Goal: Use online tool/utility: Use online tool/utility

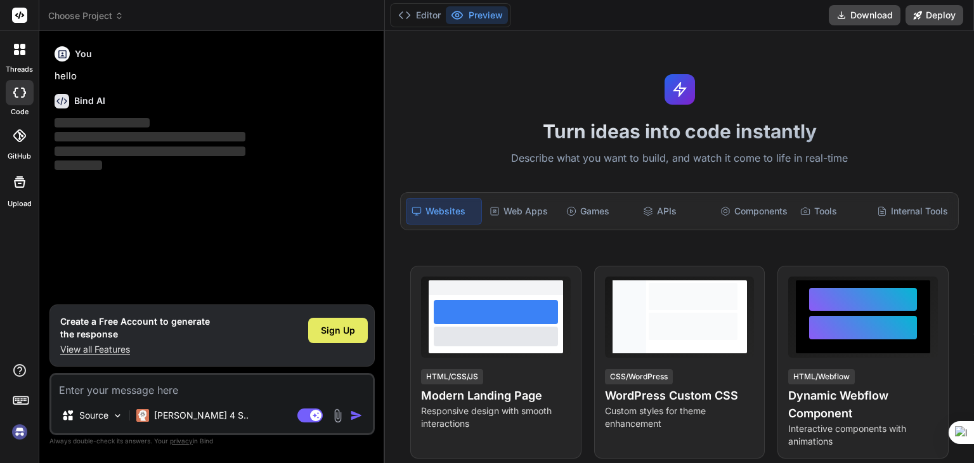
click at [334, 335] on span "Sign Up" at bounding box center [338, 330] width 34 height 13
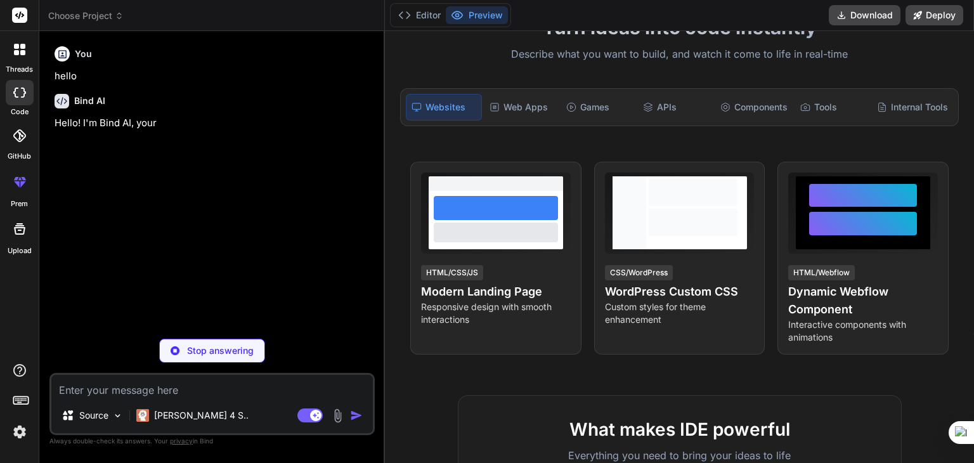
scroll to position [104, 0]
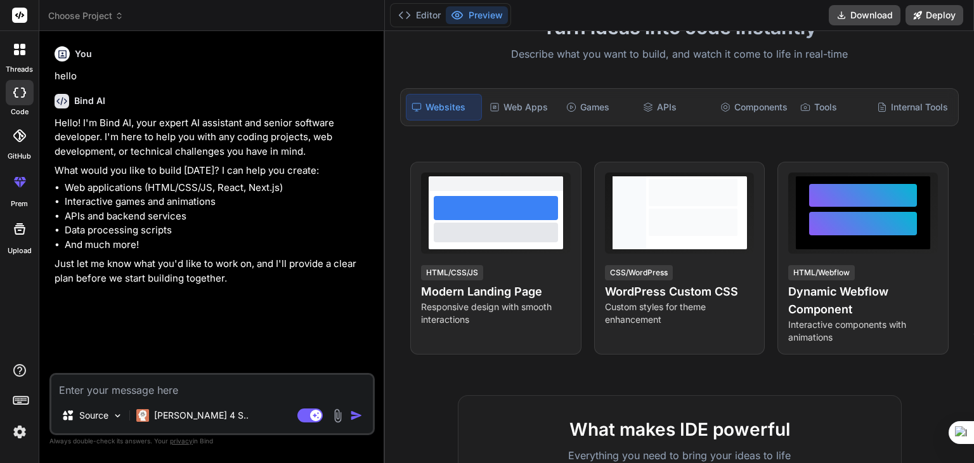
type textarea "x"
click at [531, 101] on div "Web Apps" at bounding box center [521, 107] width 74 height 27
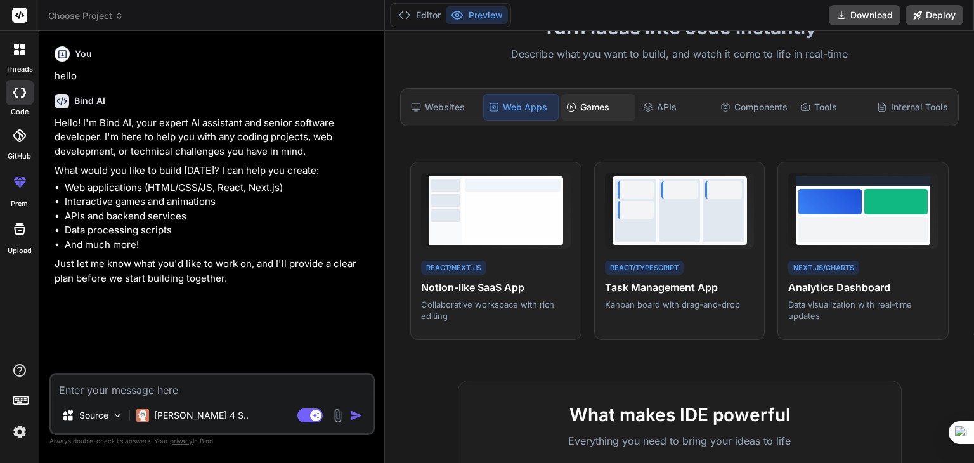
click at [596, 112] on div "Games" at bounding box center [598, 107] width 74 height 27
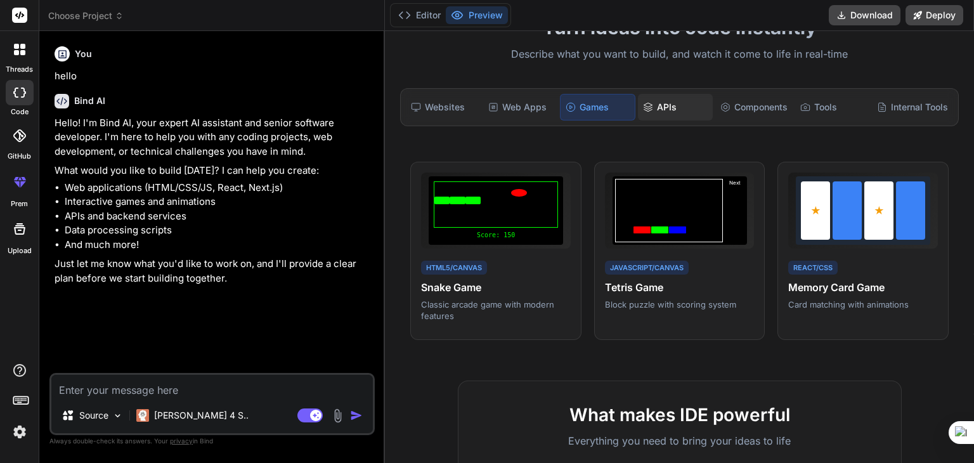
click at [649, 112] on div "APIs" at bounding box center [675, 107] width 74 height 27
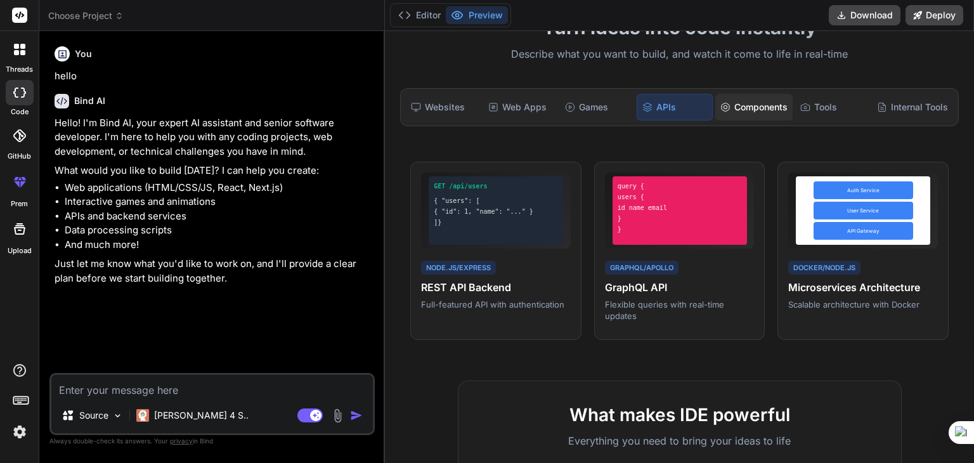
click at [738, 108] on div "Components" at bounding box center [753, 107] width 77 height 27
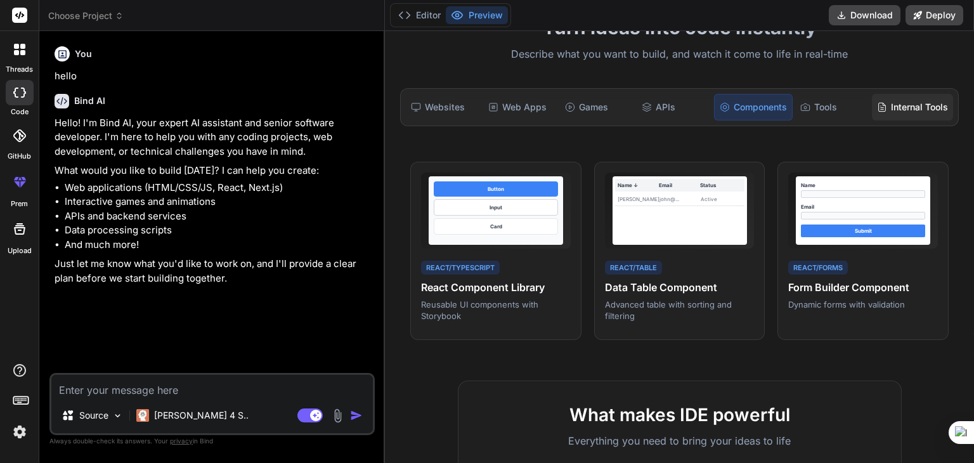
click at [914, 116] on div "Internal Tools" at bounding box center [912, 107] width 81 height 27
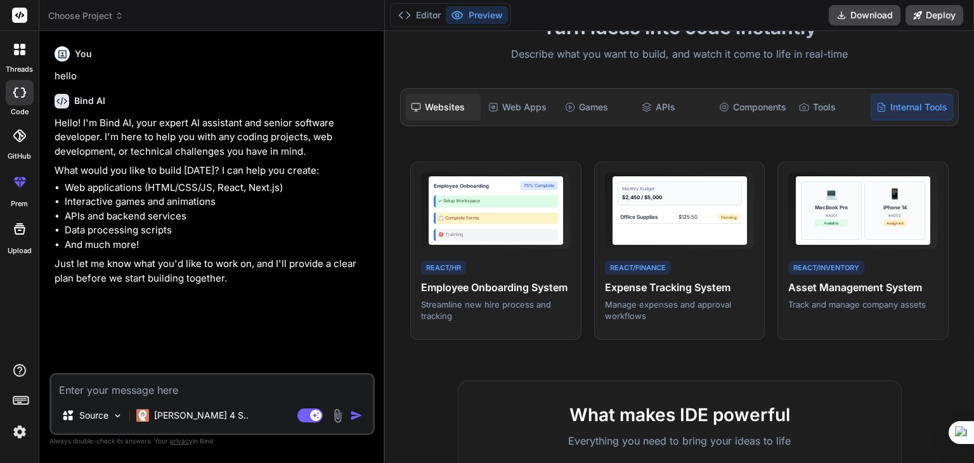
click at [446, 100] on div "Websites" at bounding box center [443, 107] width 74 height 27
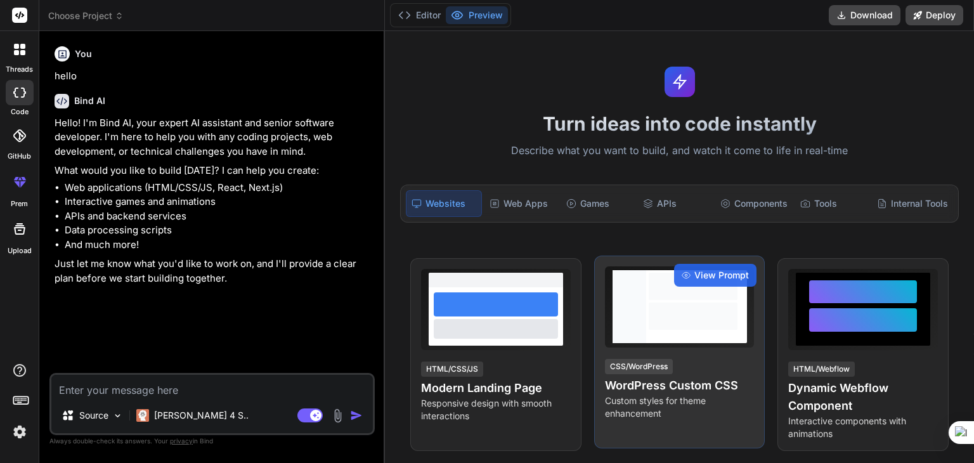
scroll to position [0, 0]
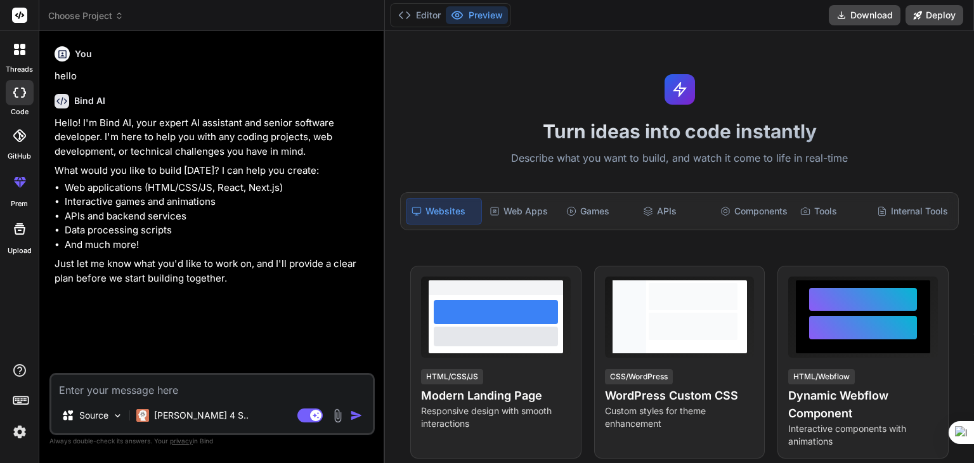
click at [192, 391] on textarea at bounding box center [211, 386] width 321 height 23
type textarea "s"
type textarea "x"
type textarea "su"
type textarea "x"
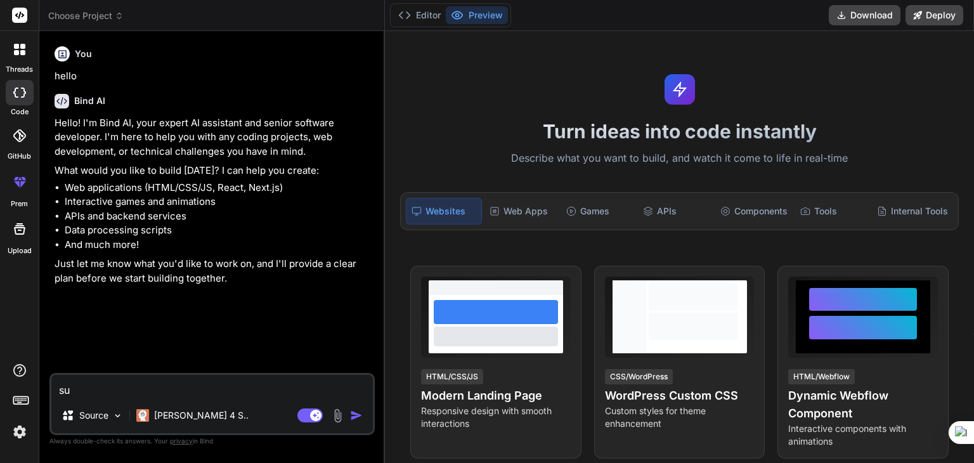
type textarea "sup"
type textarea "x"
type textarea "supe"
type textarea "x"
type textarea "super"
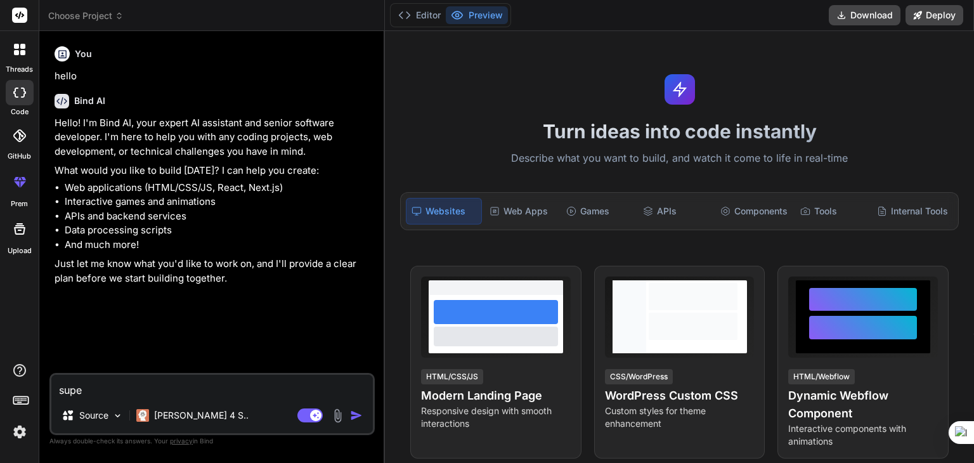
type textarea "x"
type textarea "super"
type textarea "x"
type textarea "super m"
type textarea "x"
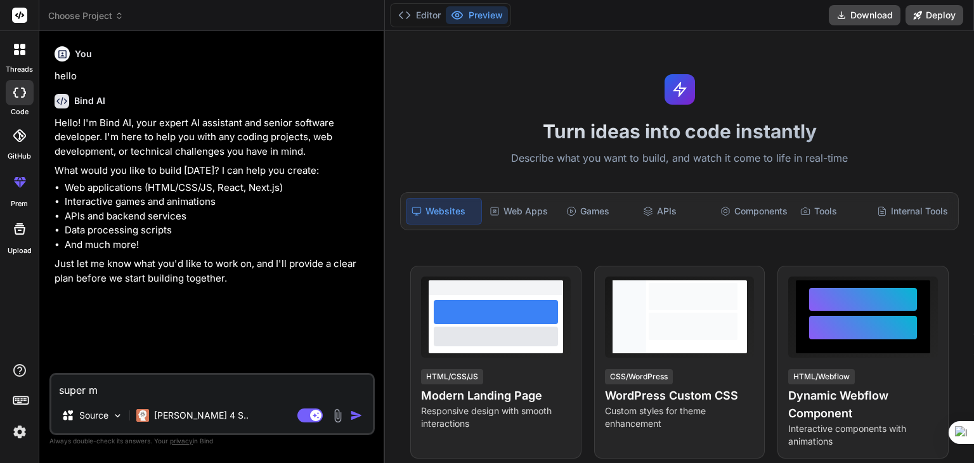
type textarea "super ma"
type textarea "x"
type textarea "super mar"
type textarea "x"
type textarea "super mark"
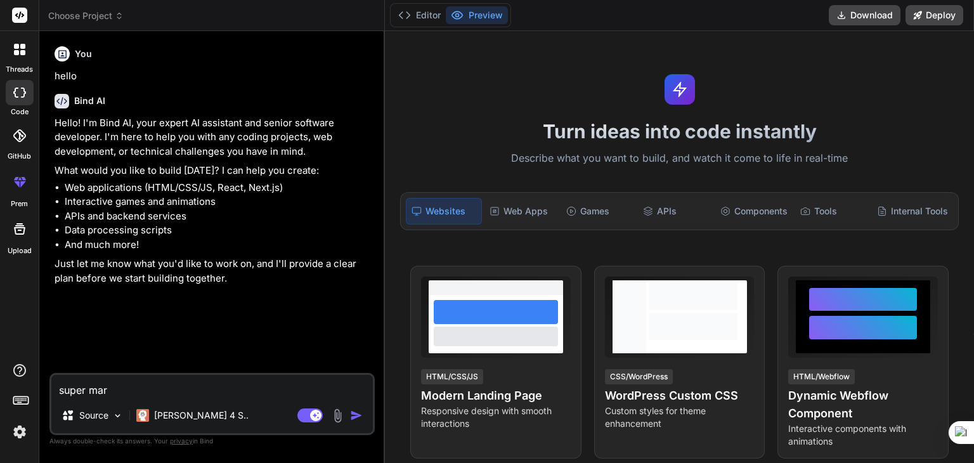
type textarea "x"
type textarea "super marke"
type textarea "x"
type textarea "super market"
type textarea "x"
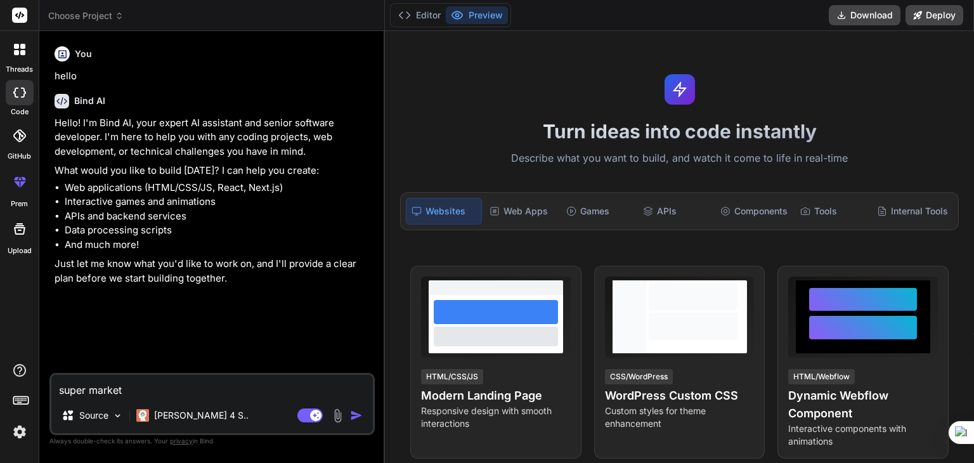
type textarea "super market"
type textarea "x"
type textarea "super market w"
type textarea "x"
type textarea "super market we"
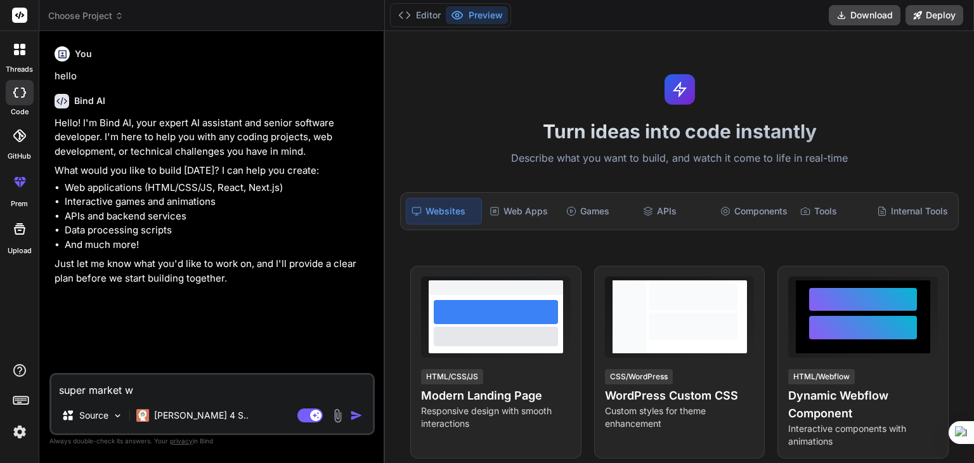
type textarea "x"
type textarea "super market web"
type textarea "x"
type textarea "super market web"
type textarea "x"
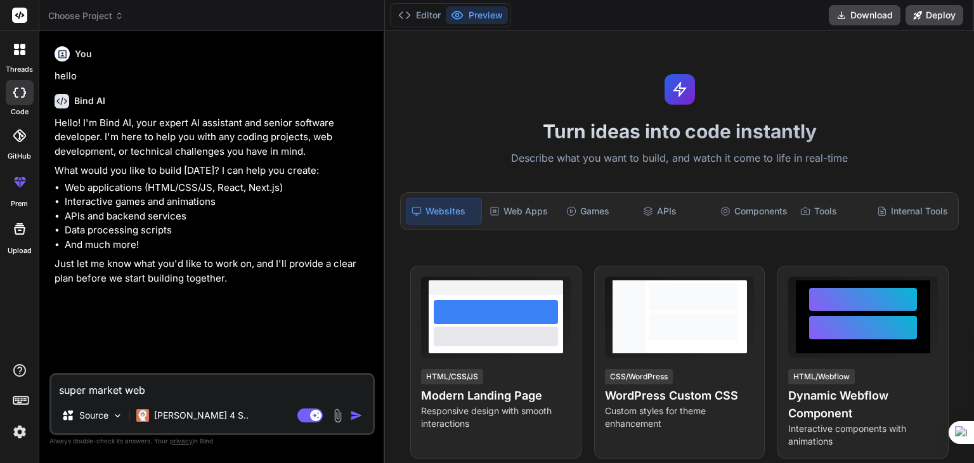
type textarea "super market web v"
type textarea "x"
type textarea "super market web ve"
type textarea "x"
type textarea "super market web ven"
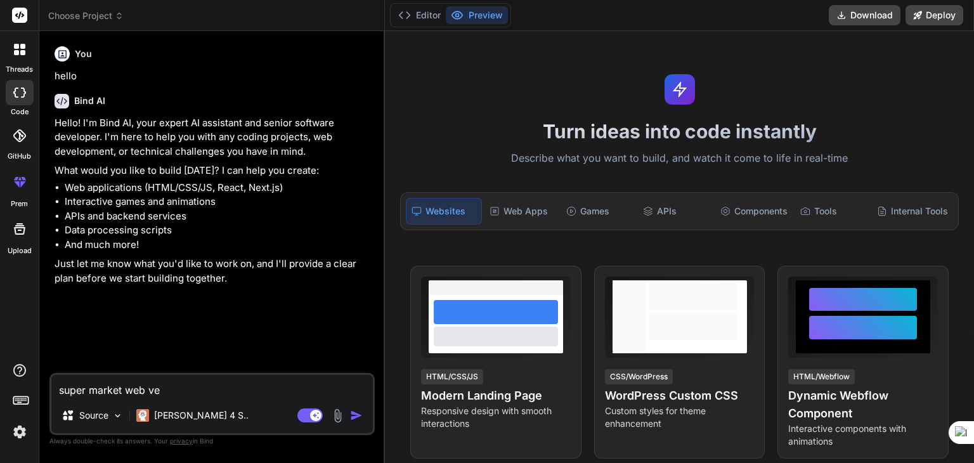
type textarea "x"
type textarea "super market web venu"
type textarea "x"
type textarea "super market web venum"
type textarea "x"
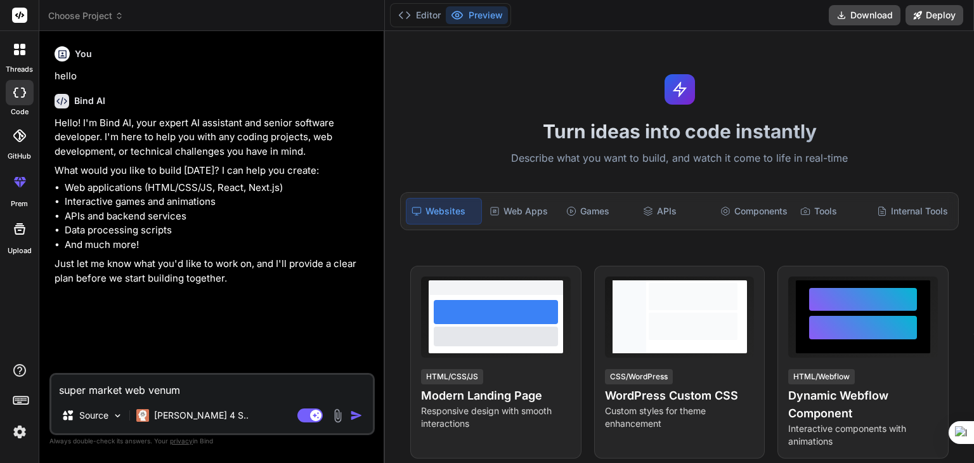
type textarea "super market web venum"
type textarea "x"
type textarea "super market web venum a"
type textarea "x"
type textarea "super market web venum ah"
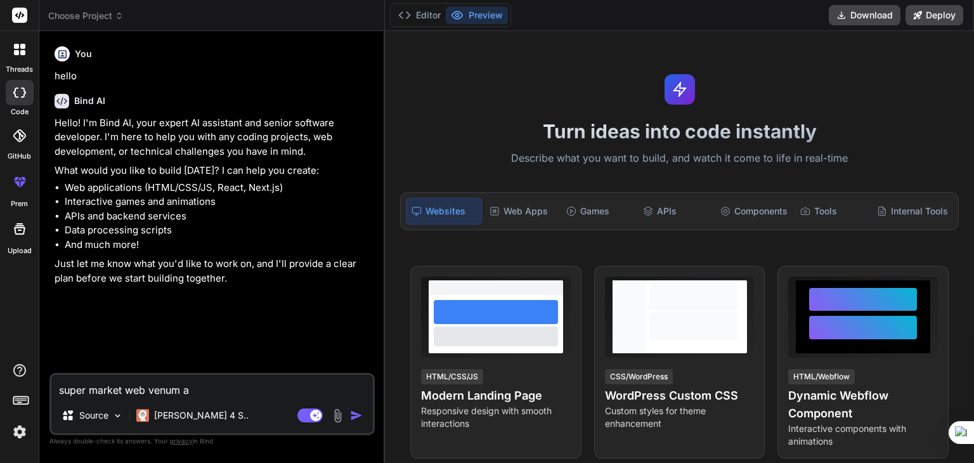
type textarea "x"
type textarea "super market web venum ah="
type textarea "x"
type textarea "super market web venum ah=t"
type textarea "x"
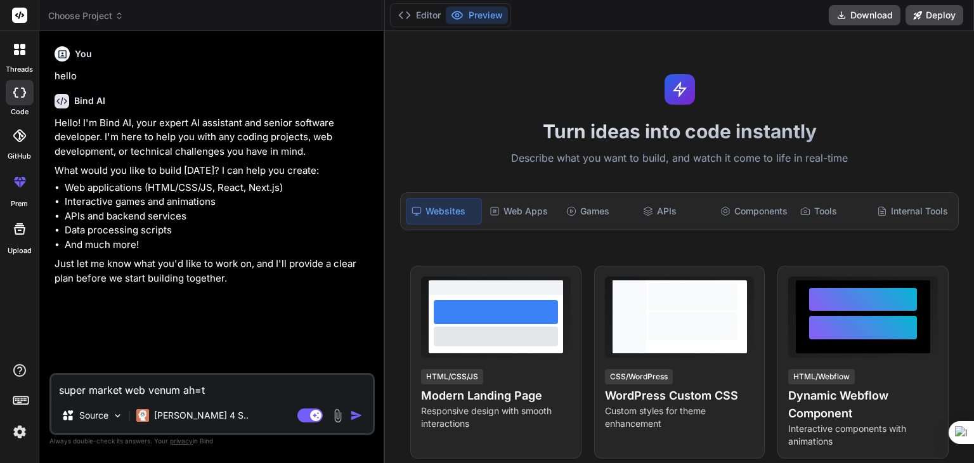
type textarea "super market web venum ah="
type textarea "x"
type textarea "super market web venum ah"
type textarea "x"
type textarea "super market web venum a"
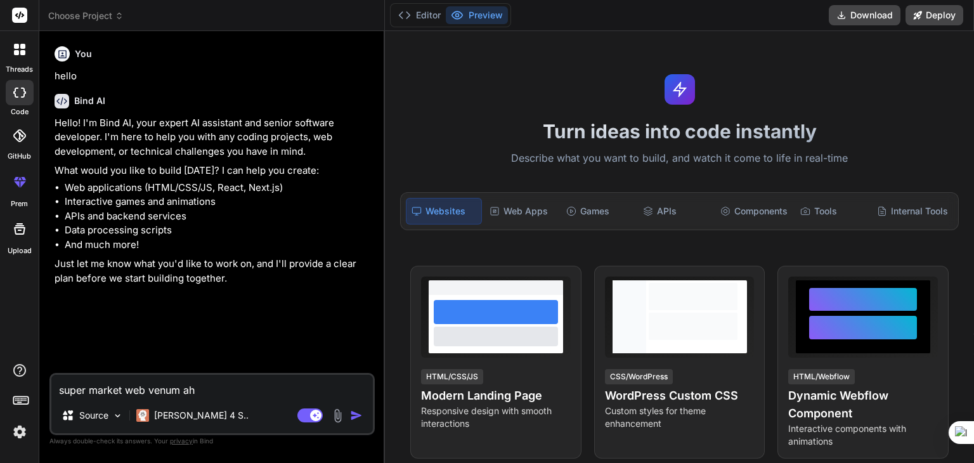
type textarea "x"
type textarea "super market web venum at"
type textarea "x"
type textarea "super market web venum ath"
type textarea "x"
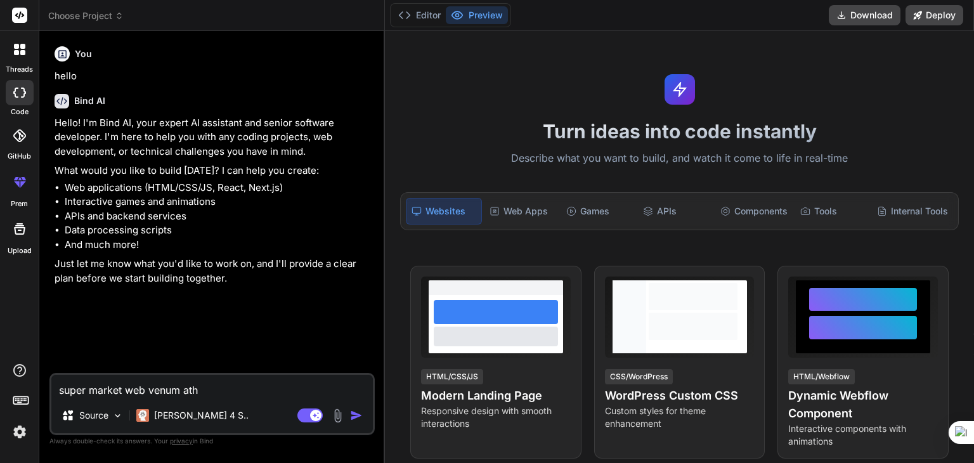
type textarea "super market web venum athu"
type textarea "x"
type textarea "super market web venum athu"
type textarea "x"
type textarea "super market web venum athu l"
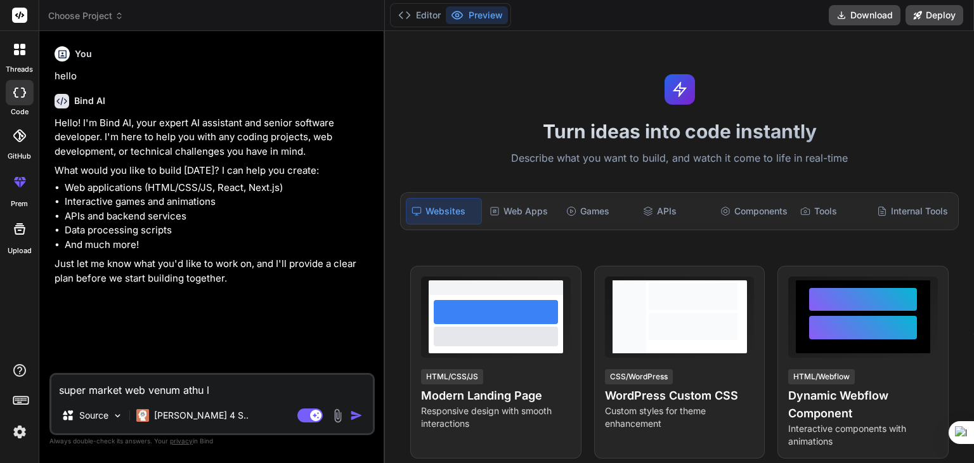
type textarea "x"
type textarea "super market web venum athu la"
type textarea "x"
type textarea "super market web venum athu la"
type textarea "x"
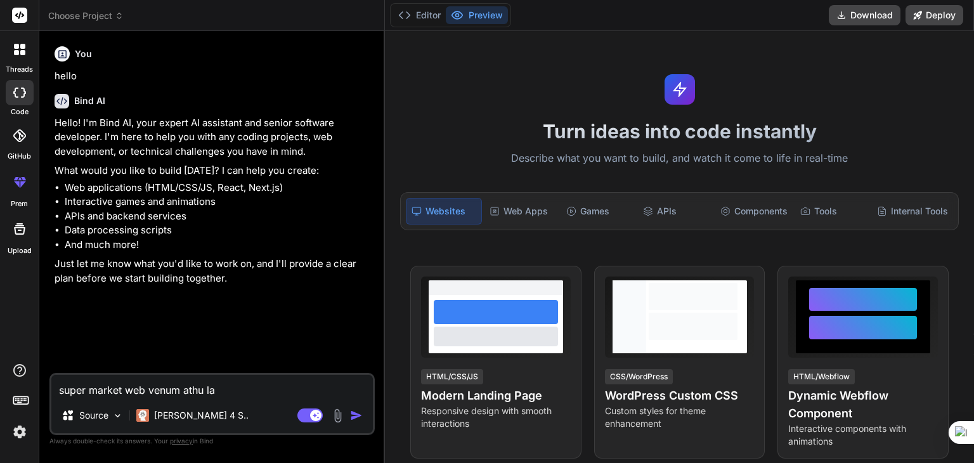
type textarea "super market web venum athu la n"
type textarea "x"
type textarea "super market web venum athu la na"
type textarea "x"
type textarea "super market web venum athu la nam"
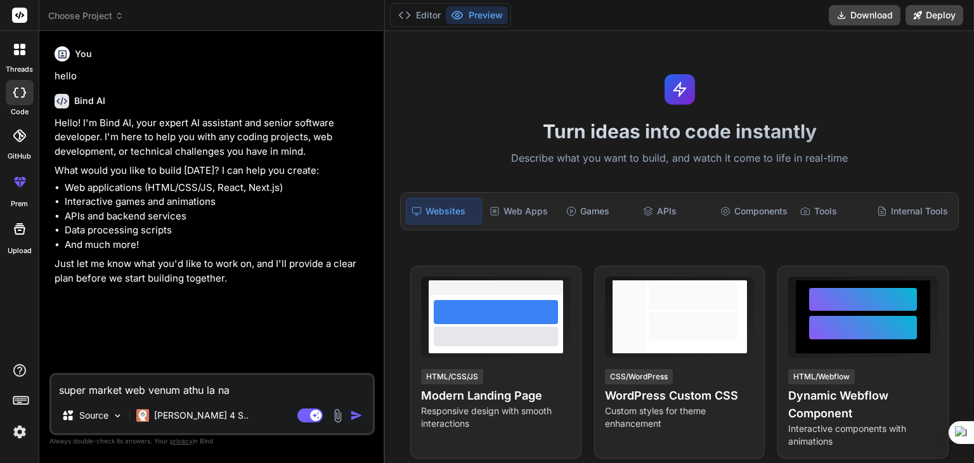
type textarea "x"
type textarea "super market web venum athu la namb"
type textarea "x"
type textarea "super market web venum athu la namba"
type textarea "x"
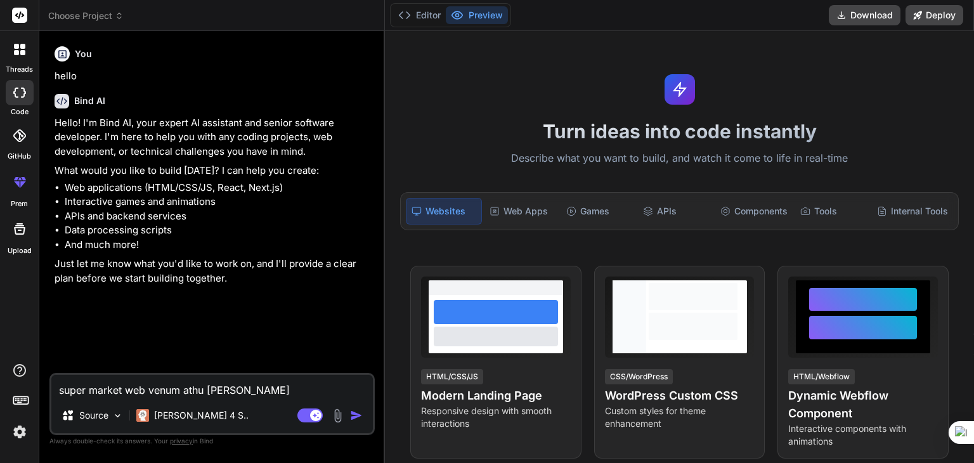
type textarea "super market web venum athu la namba"
type textarea "x"
type textarea "super market web venum athu la namba c"
type textarea "x"
type textarea "super market web venum athu la namba co"
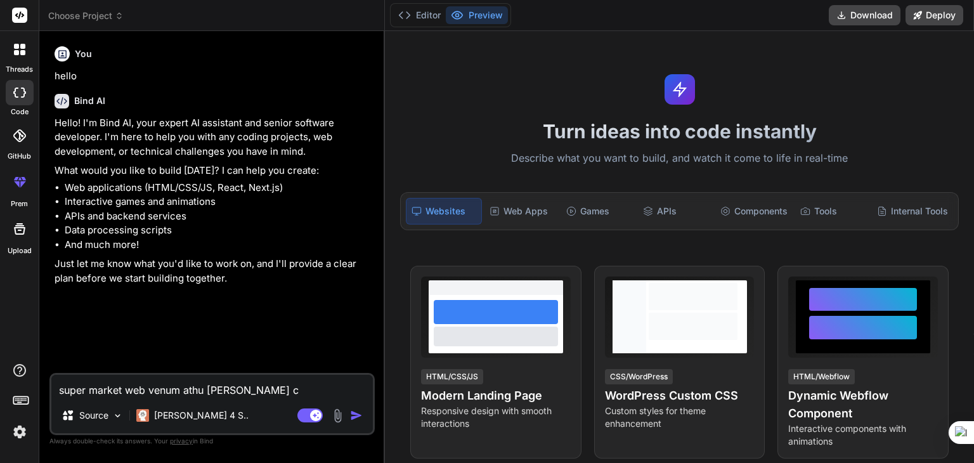
type textarea "x"
type textarea "super market web venum athu la namba com"
type textarea "x"
type textarea "super market web venum athu la namba comp"
type textarea "x"
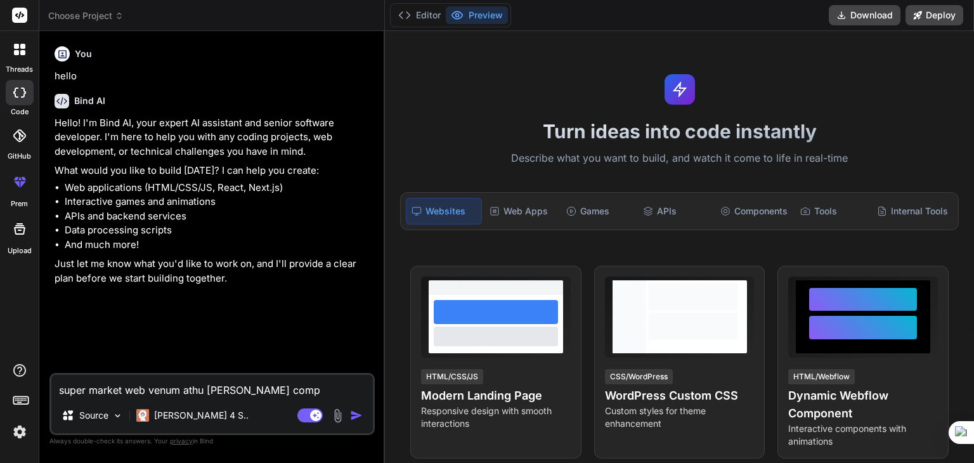
type textarea "super market web venum athu la namba compa"
type textarea "x"
type textarea "super market web venum athu la namba compan"
type textarea "x"
type textarea "super market web venum athu la namba company"
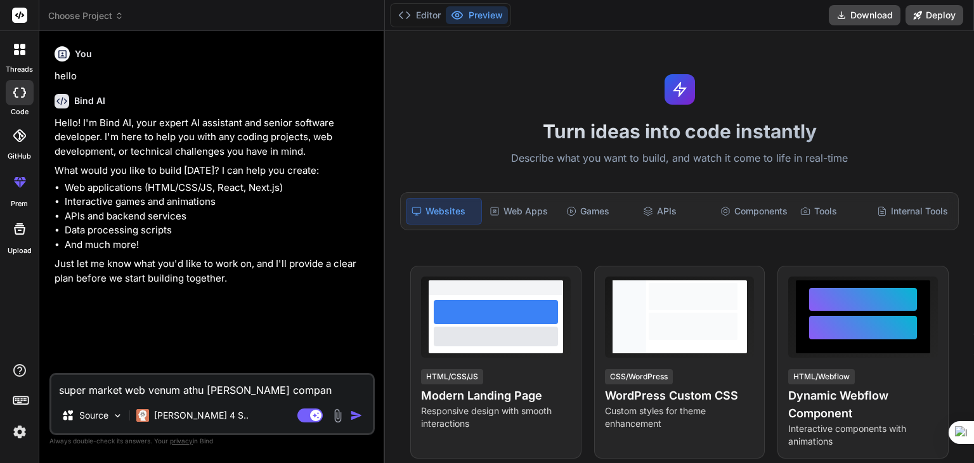
type textarea "x"
type textarea "super market web venum athu la namba company"
type textarea "x"
type textarea "super market web venum athu la namba company"
type textarea "x"
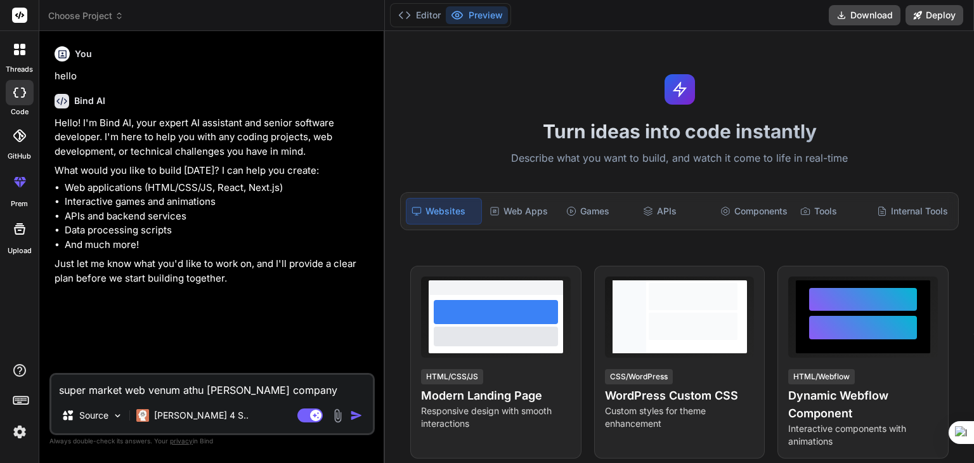
type textarea "super market web venum athu la namba compan"
type textarea "x"
type textarea "super market web venum athu la namba compa"
type textarea "x"
type textarea "super market web venum athu la namba comp"
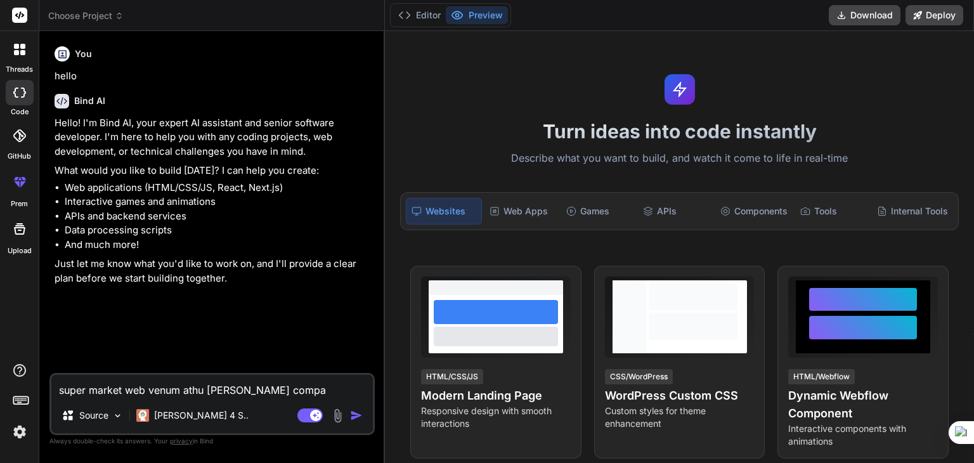
type textarea "x"
type textarea "super market web venum athu la namba com"
type textarea "x"
type textarea "super market web venum athu la namba co"
type textarea "x"
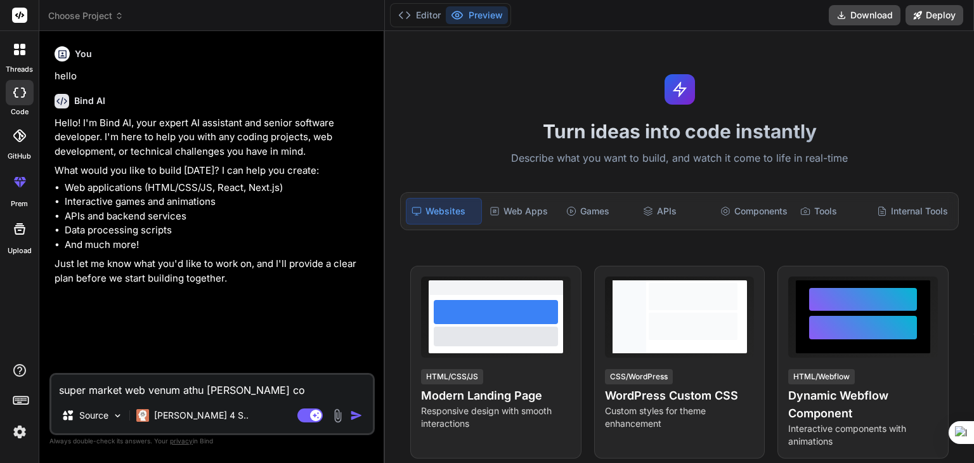
type textarea "super market web venum athu la namba c"
type textarea "x"
type textarea "super market web venum athu la namba"
type textarea "x"
type textarea "super market web venum athu la namba"
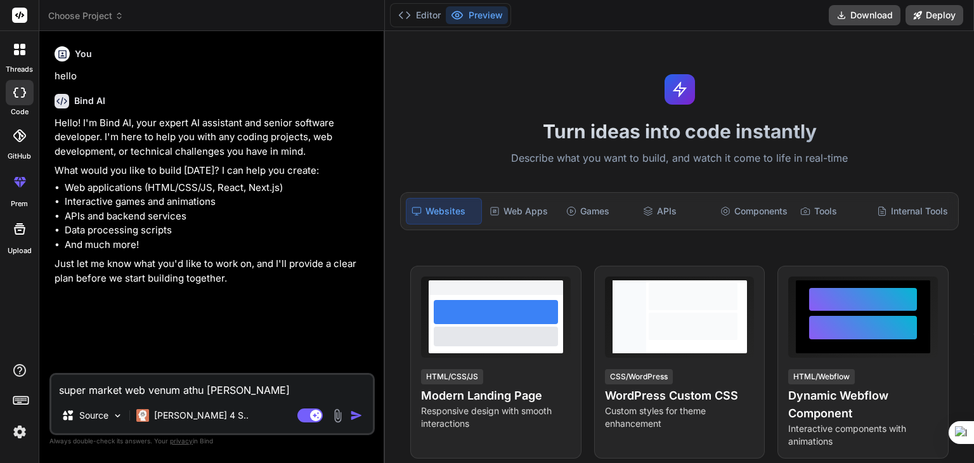
type textarea "x"
type textarea "super market web venum athu la namb"
type textarea "x"
type textarea "super market web venum athu la nam"
type textarea "x"
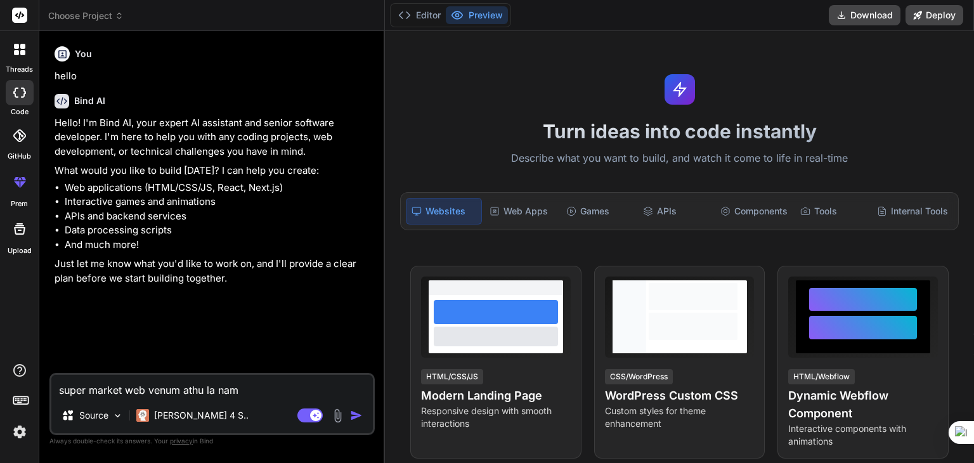
type textarea "super market web venum athu la na"
type textarea "x"
type textarea "super market web venum athu la n"
type textarea "x"
type textarea "super market web venum athu la"
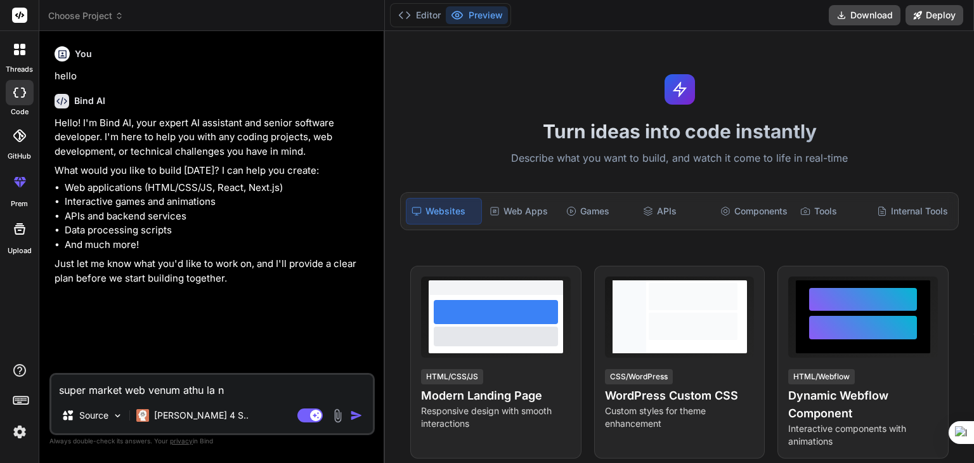
type textarea "x"
type textarea "super market web venum athu la"
type textarea "x"
type textarea "super market web venum athu l"
type textarea "x"
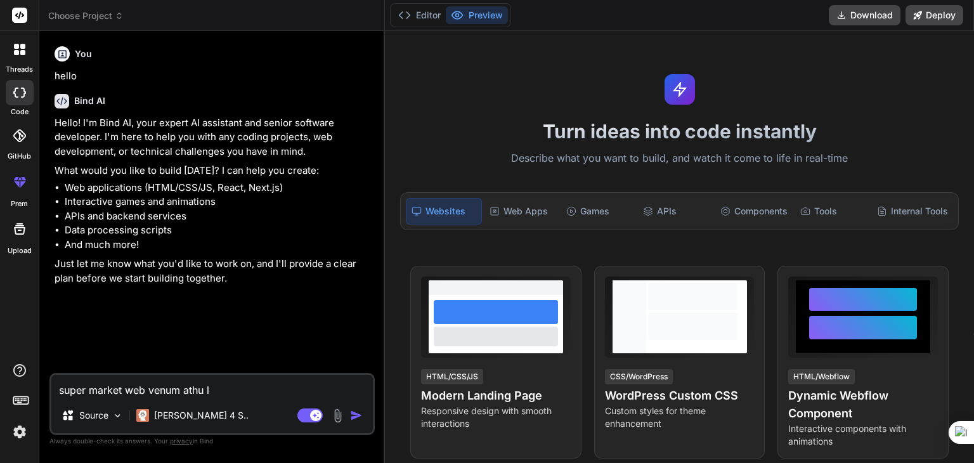
type textarea "super market web venum athu"
type textarea "x"
type textarea "super market web venum athu"
type textarea "x"
type textarea "super market web venum ath"
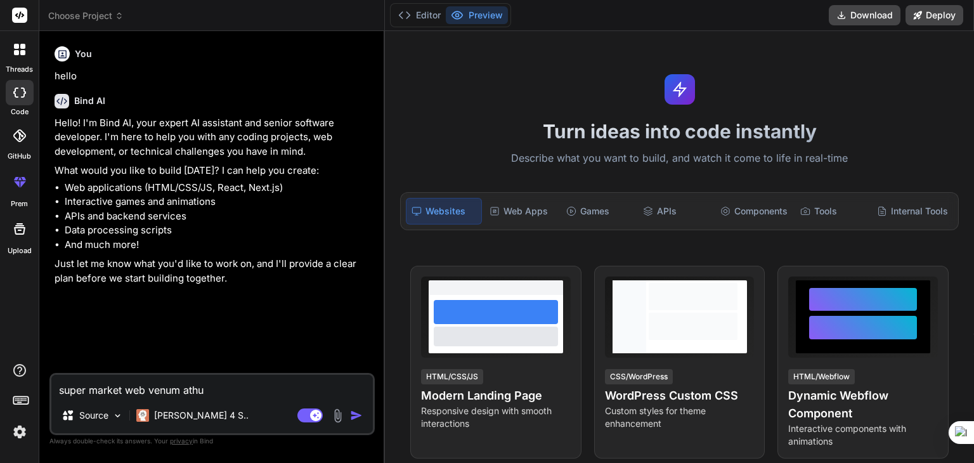
type textarea "x"
type textarea "super market web venum at"
type textarea "x"
type textarea "super market web venum a"
type textarea "x"
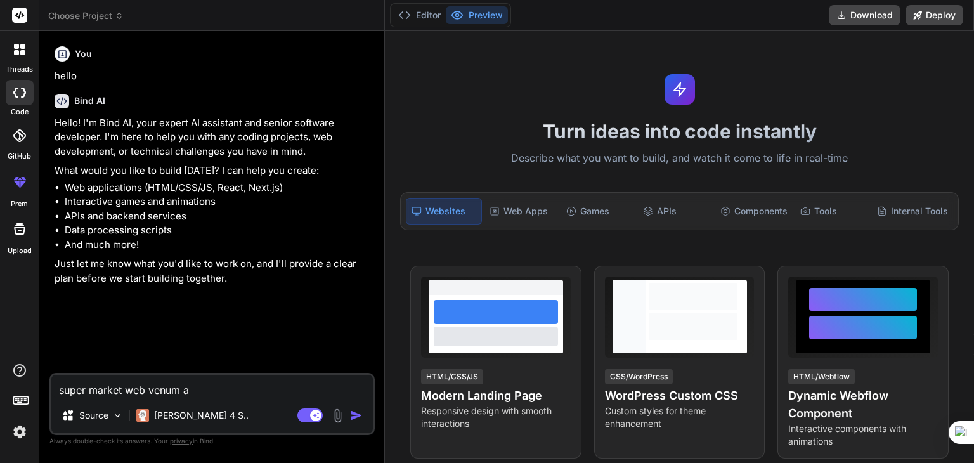
type textarea "super market web venum"
type textarea "x"
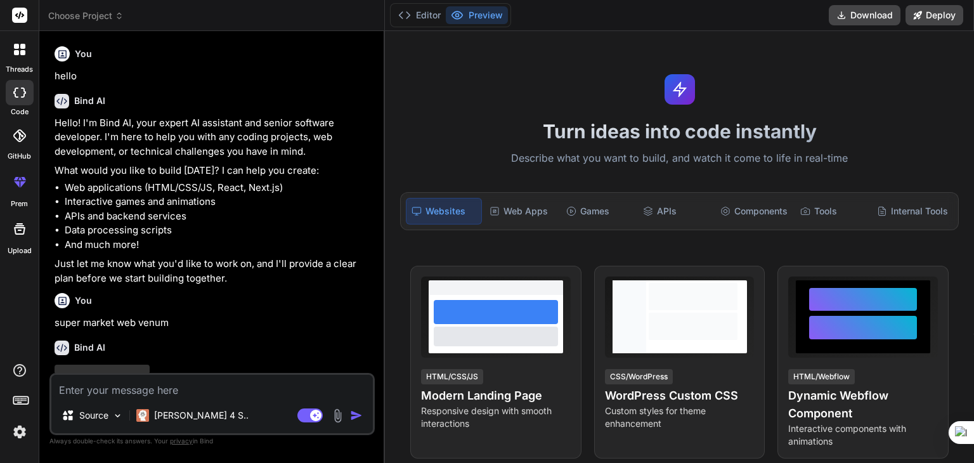
scroll to position [46, 0]
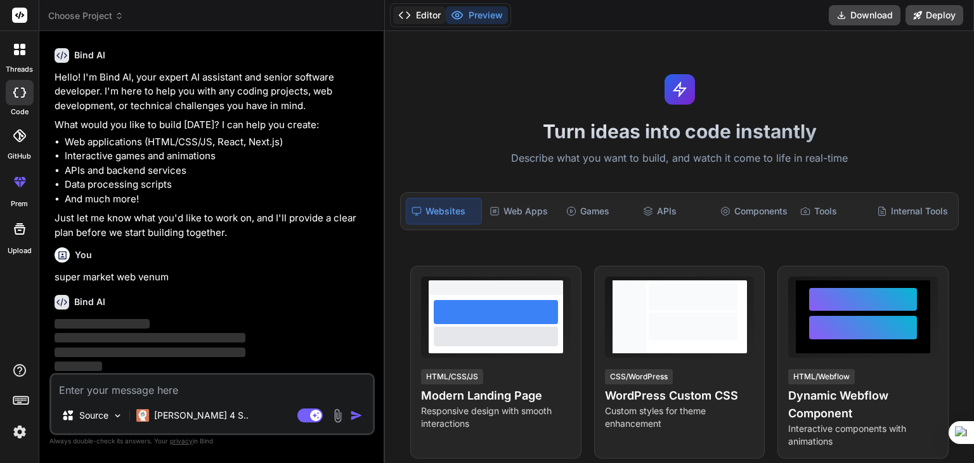
click at [405, 16] on icon at bounding box center [404, 15] width 13 height 13
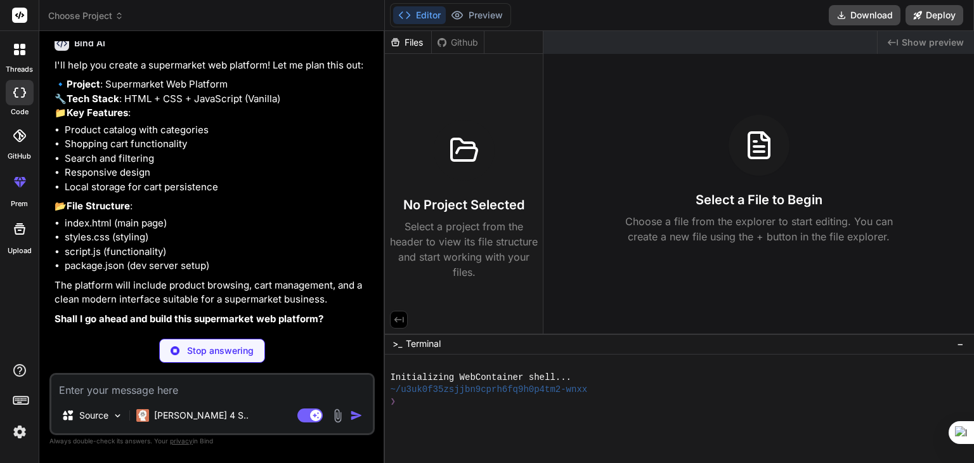
scroll to position [288, 0]
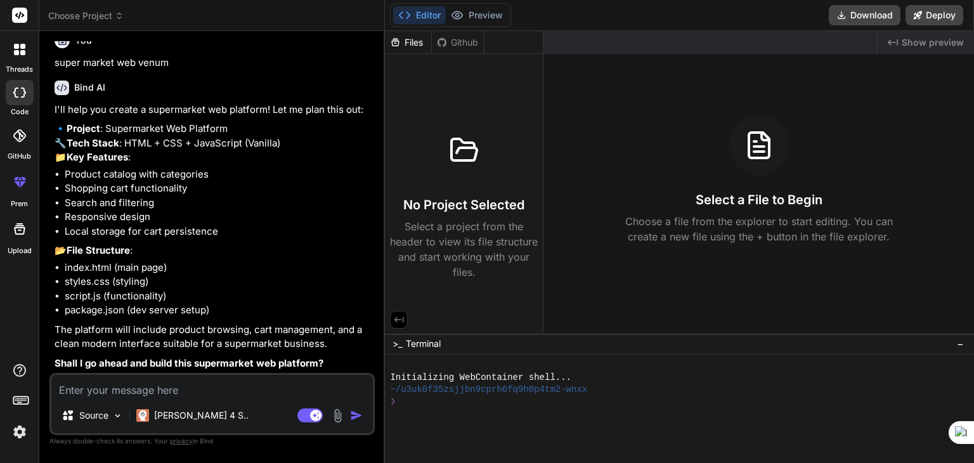
type textarea "x"
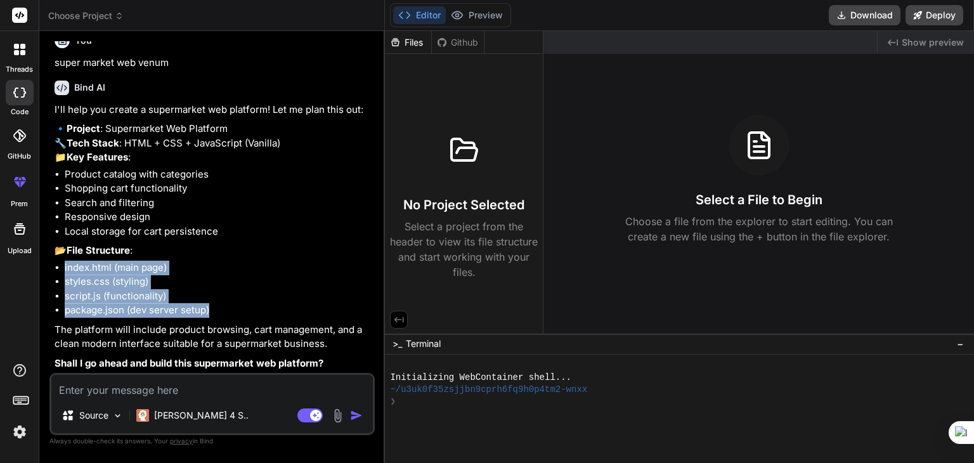
drag, startPoint x: 217, startPoint y: 315, endPoint x: 56, endPoint y: 269, distance: 168.0
click at [56, 269] on ul "index.html (main page) styles.css (styling) script.js (functionality) package.j…" at bounding box center [214, 289] width 318 height 57
copy ul "index.html (main page) styles.css (styling) script.js (functionality) package.j…"
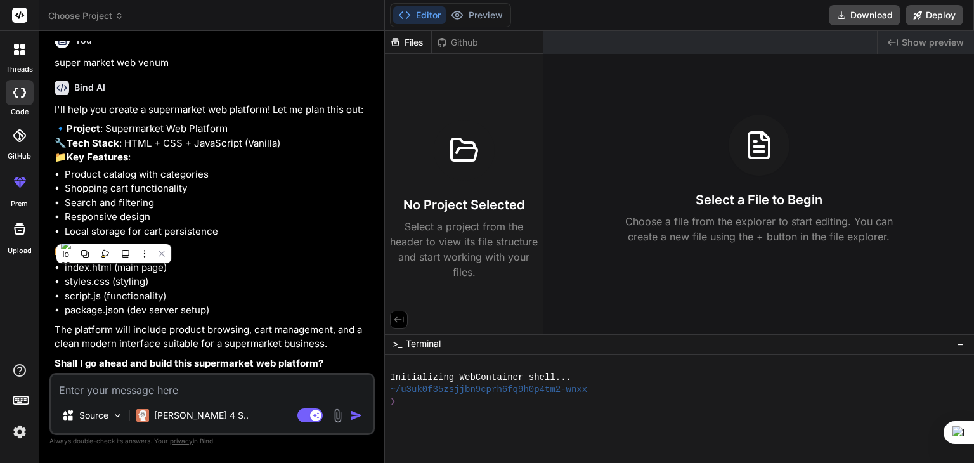
click at [120, 390] on textarea at bounding box center [211, 386] width 321 height 23
paste textarea "index.html (main page) styles.css (styling) script.js (functionality) package.j…"
type textarea "index.html (main page) styles.css (styling) script.js (functionality) package.j…"
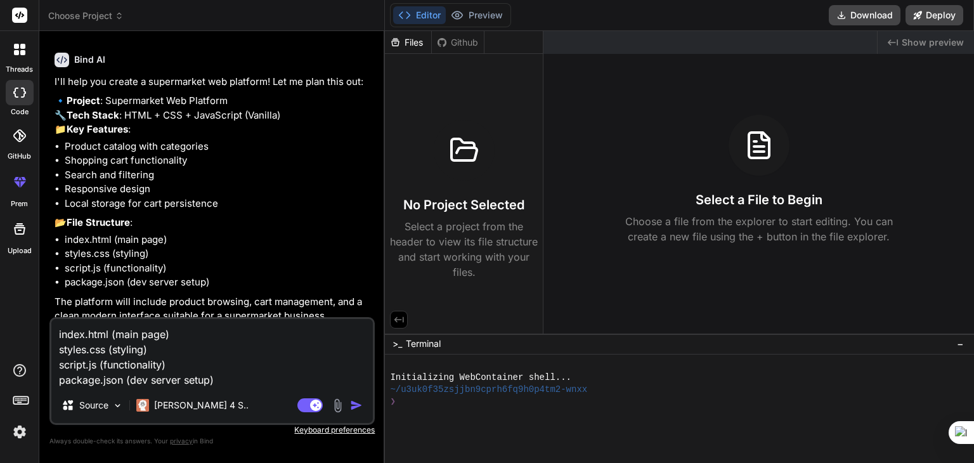
type textarea "x"
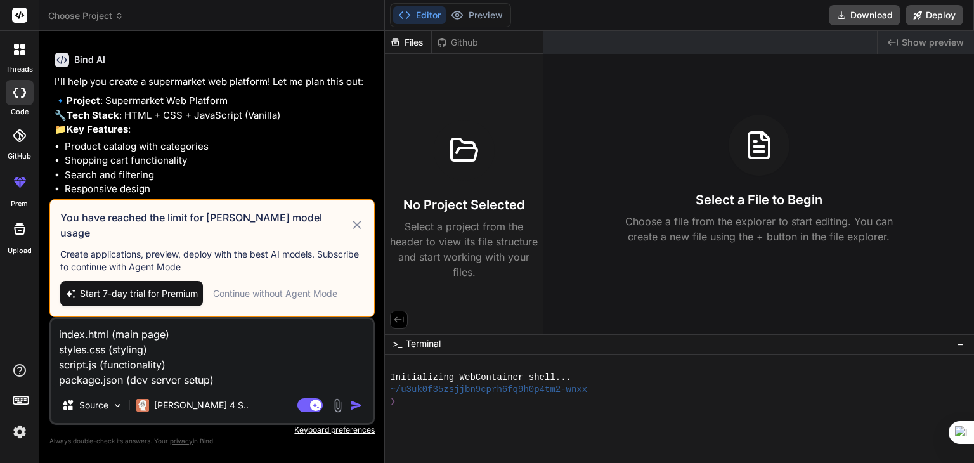
type textarea "index.html (main page) styles.css (styling) script.js (functionality) package.j…"
click at [366, 231] on div "You have reached the limit for Claude model usage Create applications, preview,…" at bounding box center [211, 258] width 325 height 118
click at [358, 229] on icon at bounding box center [357, 225] width 8 height 8
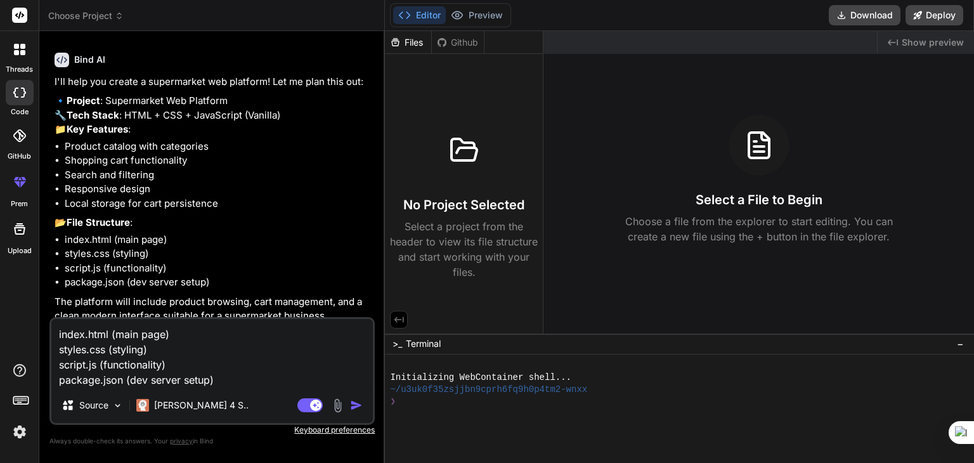
click at [355, 403] on img "button" at bounding box center [356, 405] width 13 height 13
type textarea "x"
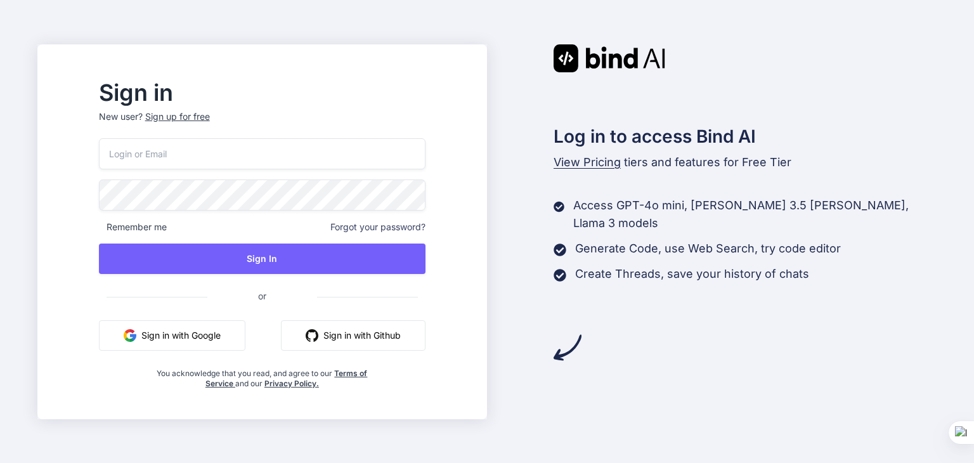
click at [221, 335] on button "Sign in with Google" at bounding box center [172, 335] width 146 height 30
click at [228, 332] on button "Sign in with Google" at bounding box center [172, 335] width 146 height 30
